Goal: Information Seeking & Learning: Stay updated

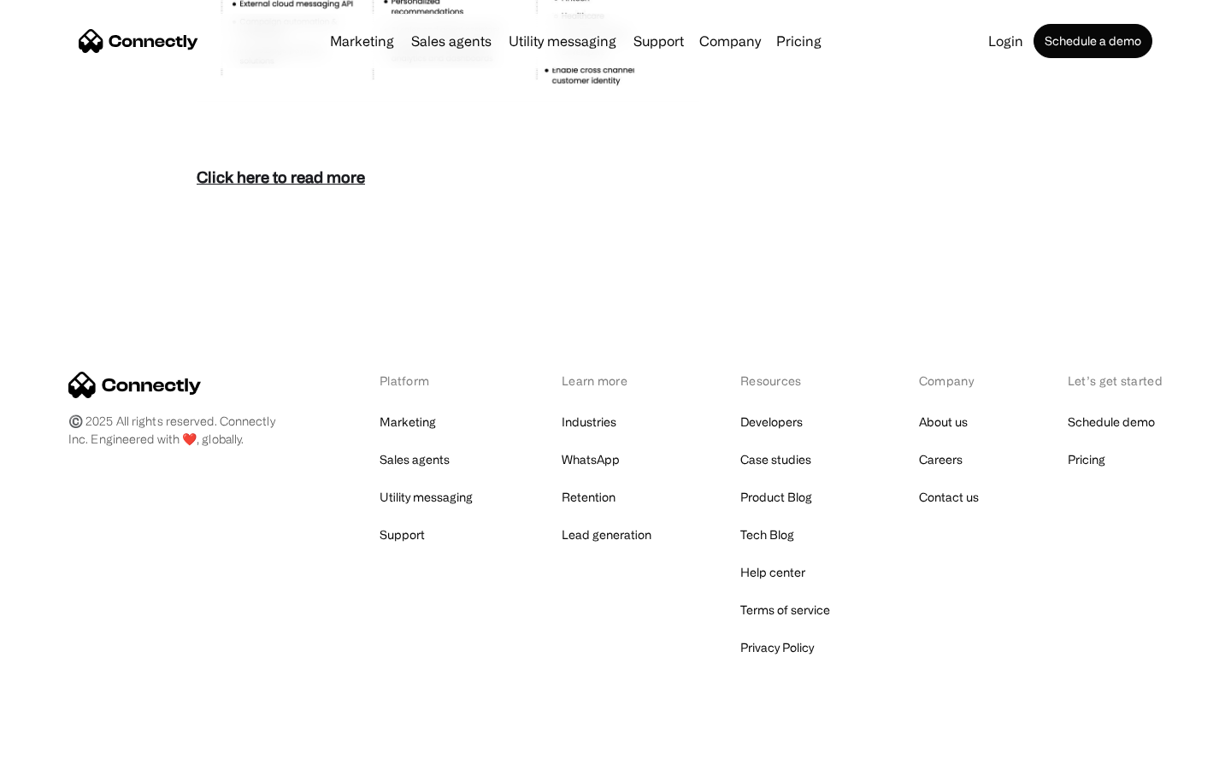
scroll to position [7410, 0]
